Goal: Information Seeking & Learning: Learn about a topic

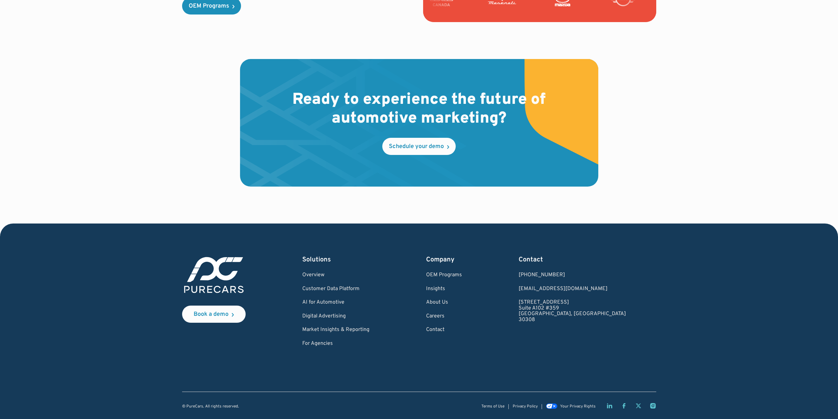
scroll to position [1873, 0]
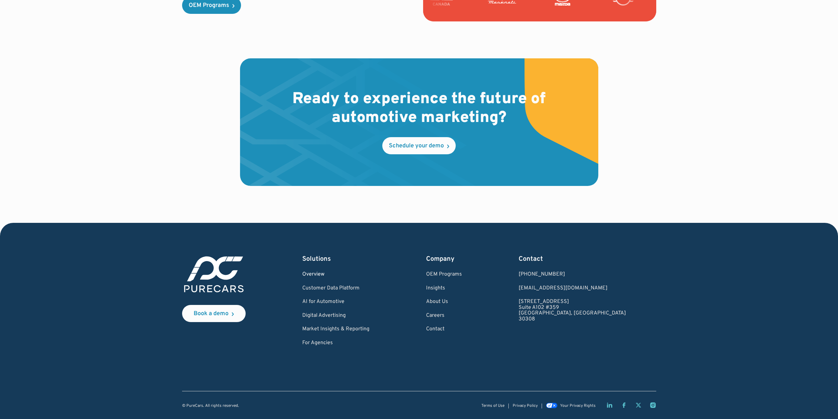
click at [330, 272] on link "Overview" at bounding box center [335, 274] width 67 height 6
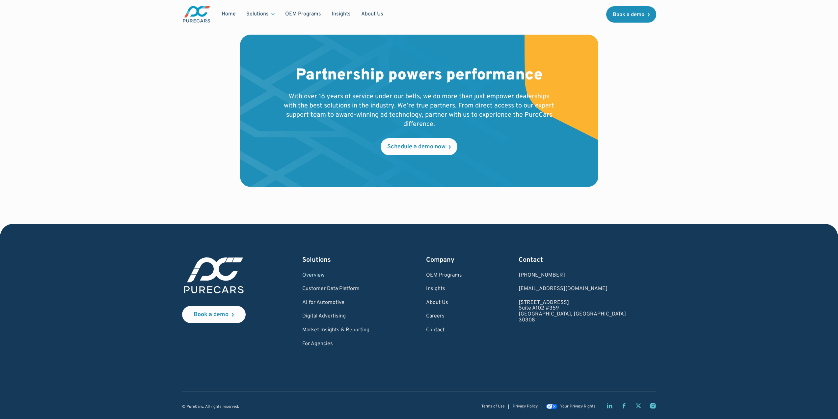
scroll to position [1178, 0]
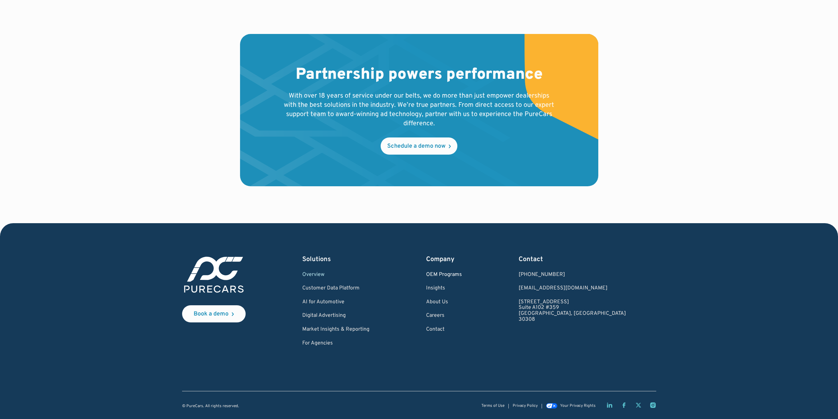
click at [462, 272] on link "OEM Programs" at bounding box center [444, 275] width 36 height 6
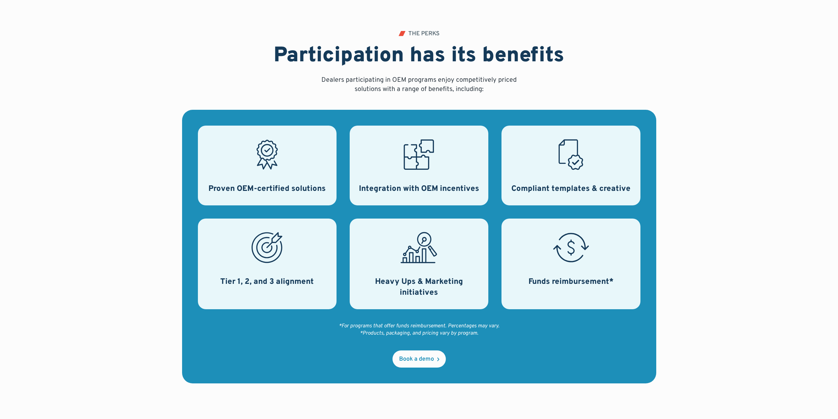
scroll to position [197, 0]
click at [288, 258] on div "Tier 1, 2, and 3 alignment" at bounding box center [267, 263] width 139 height 91
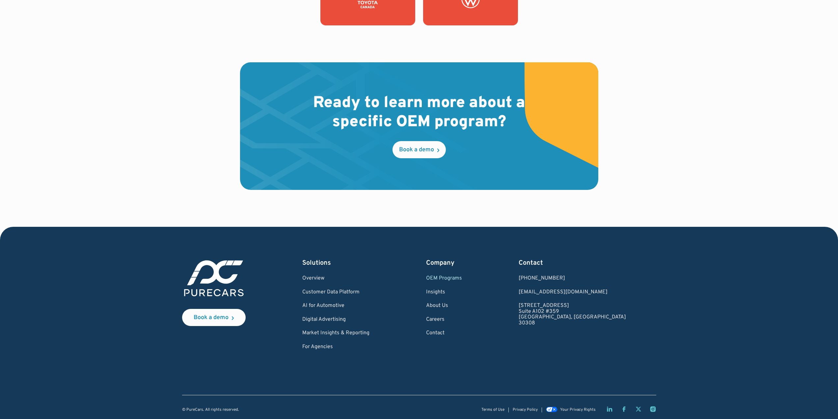
scroll to position [989, 0]
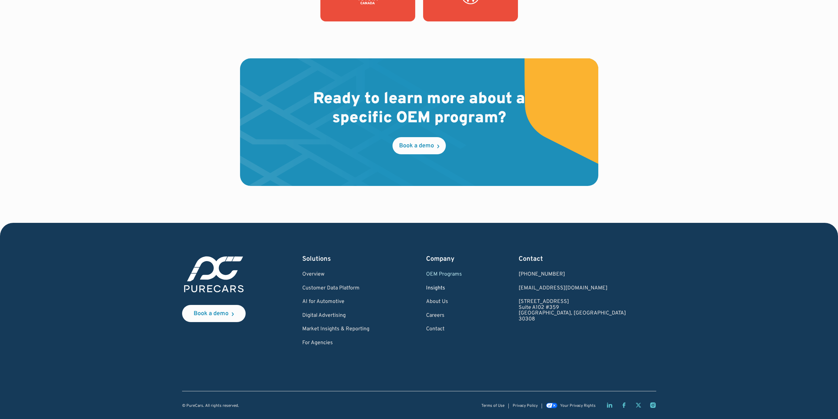
click at [462, 289] on link "Insights" at bounding box center [444, 288] width 36 height 6
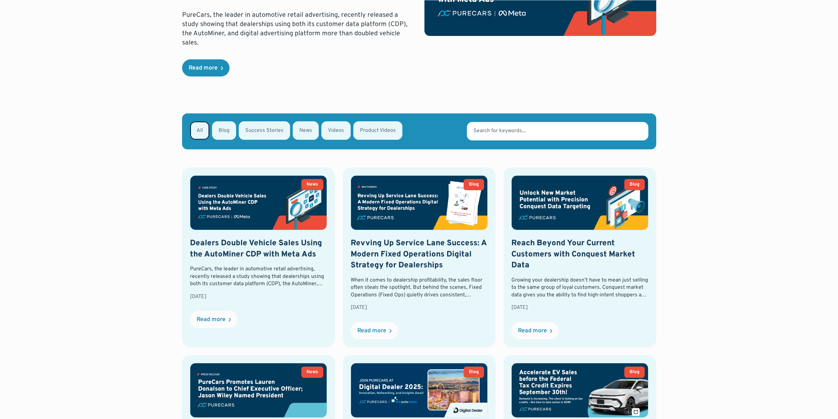
scroll to position [132, 0]
click at [242, 240] on h2 "Dealers Double Vehicle Sales Using the AutoMiner CDP with Meta Ads" at bounding box center [258, 248] width 137 height 22
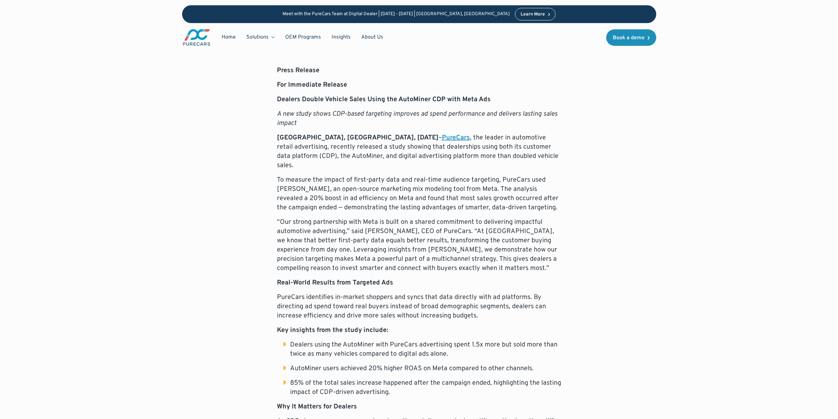
scroll to position [296, 0]
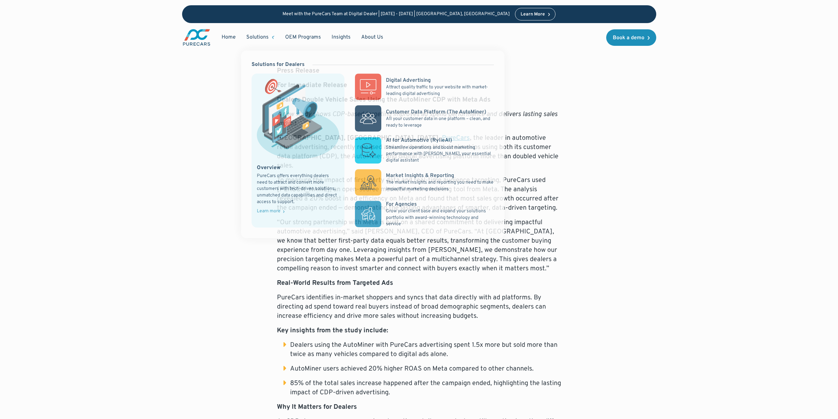
click at [263, 38] on div "Solutions" at bounding box center [257, 37] width 22 height 7
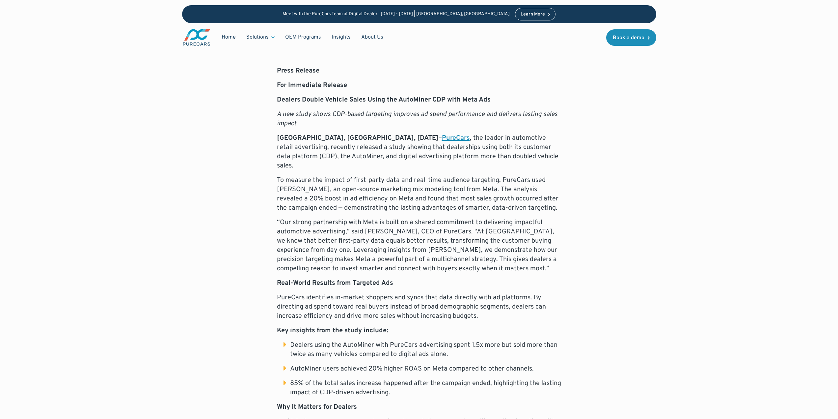
click at [259, 35] on div "Solutions" at bounding box center [257, 37] width 22 height 7
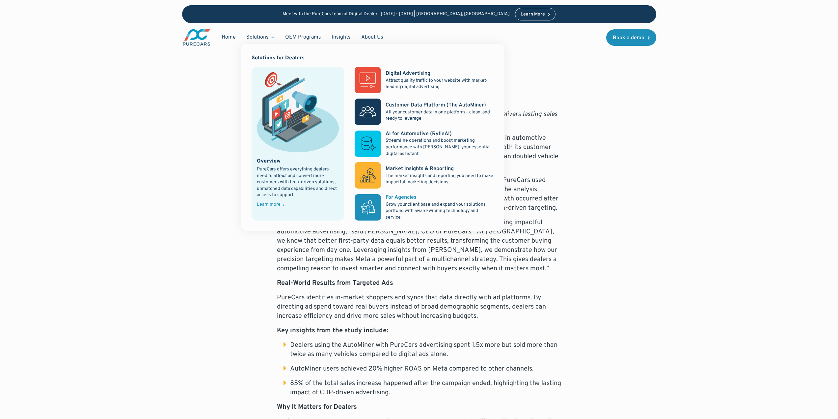
click at [404, 195] on div "For Agencies" at bounding box center [401, 197] width 31 height 7
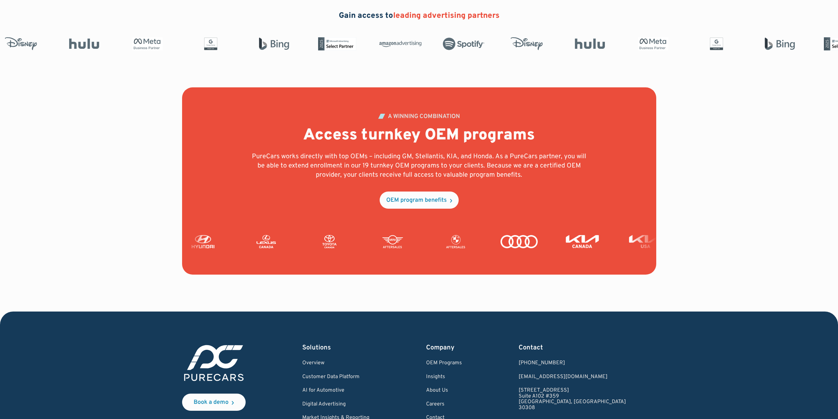
scroll to position [1415, 0]
